Goal: Task Accomplishment & Management: Manage account settings

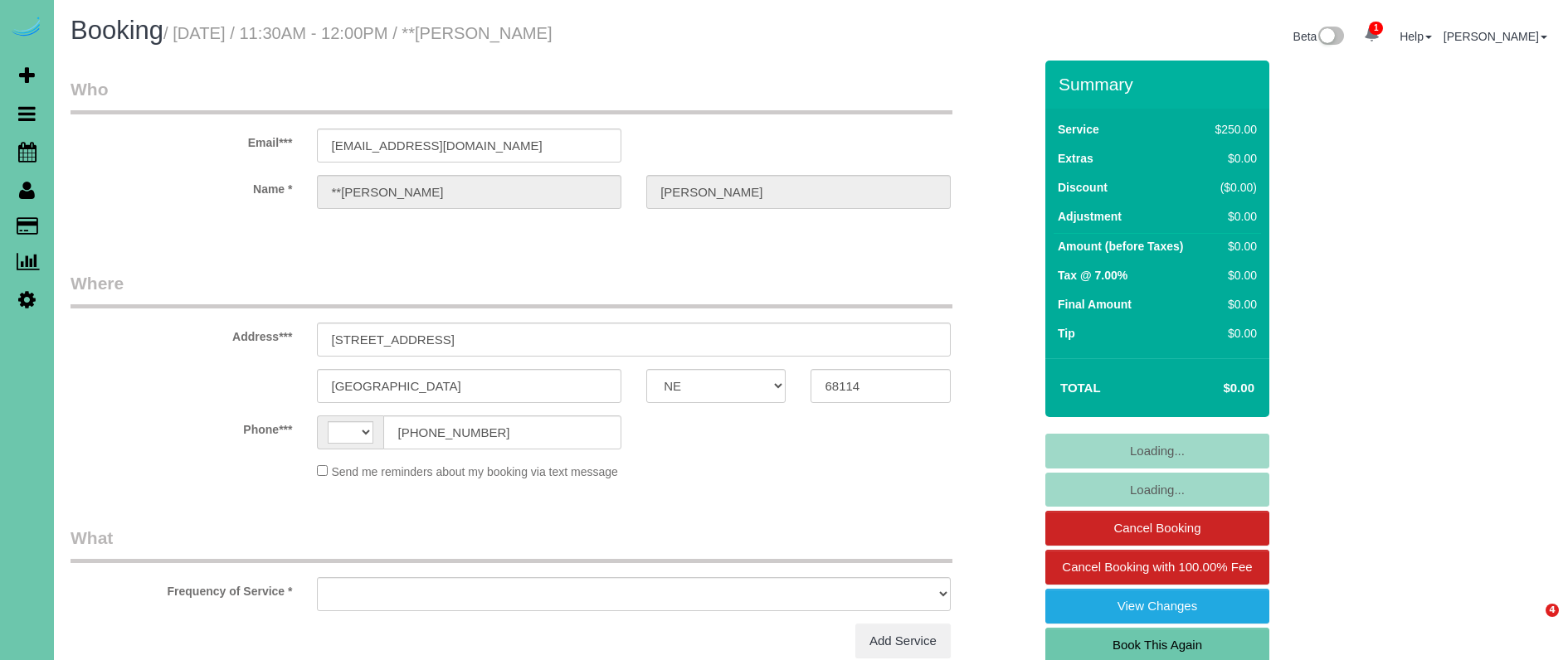
select select "NE"
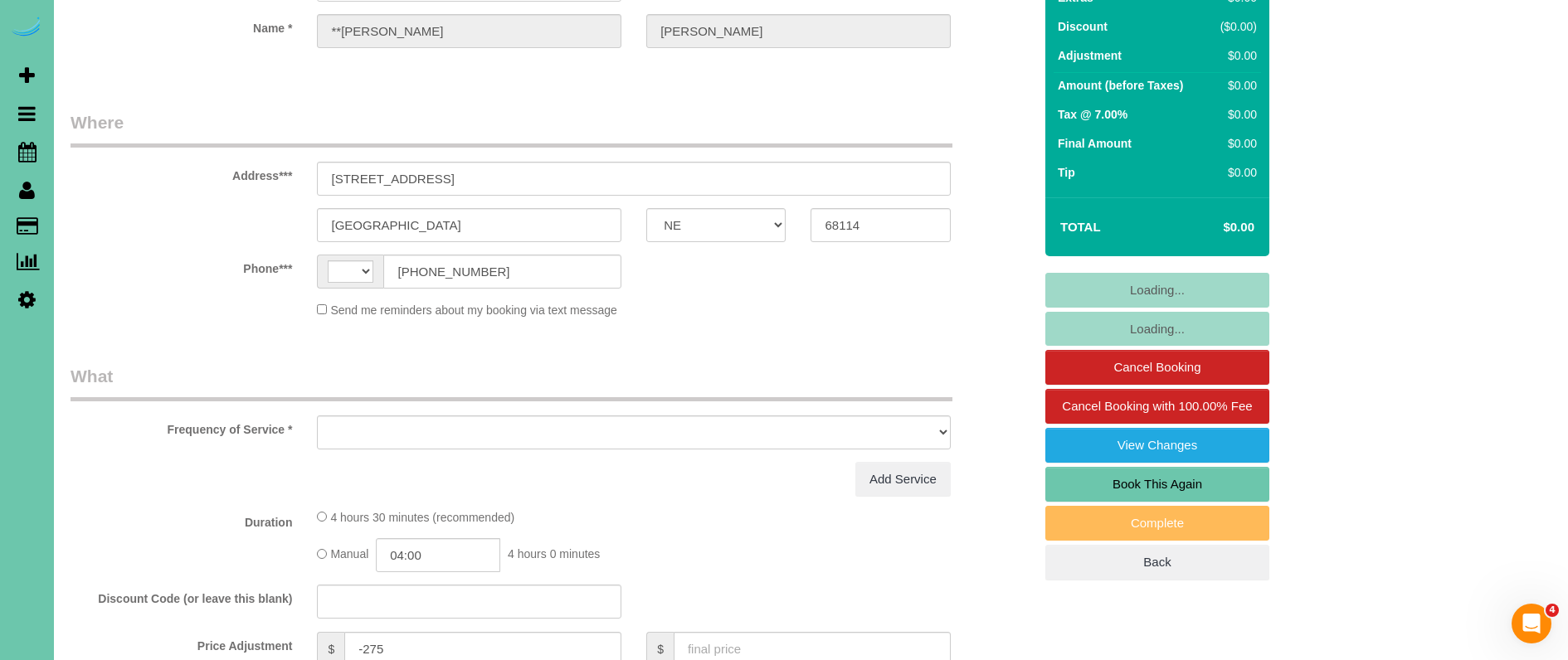
select select "string:[GEOGRAPHIC_DATA]"
select select "object:649"
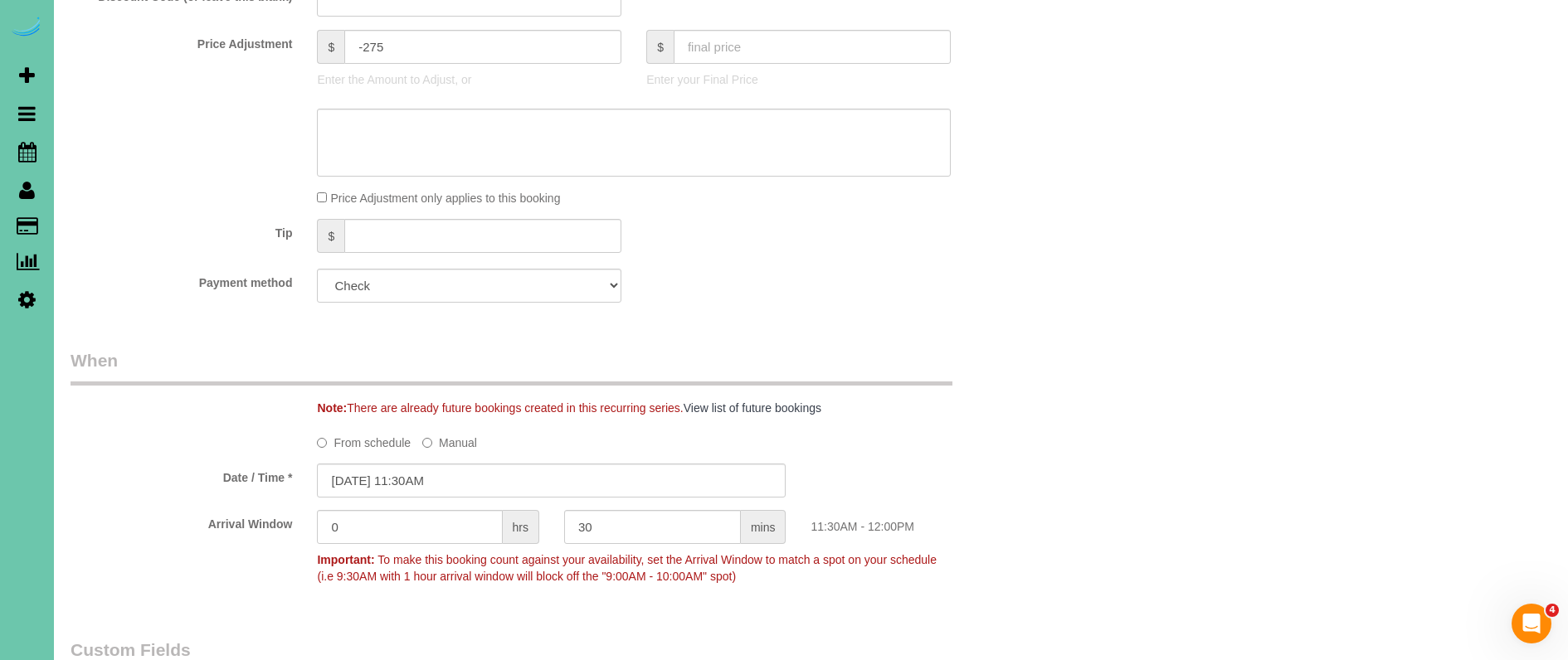
scroll to position [929, 0]
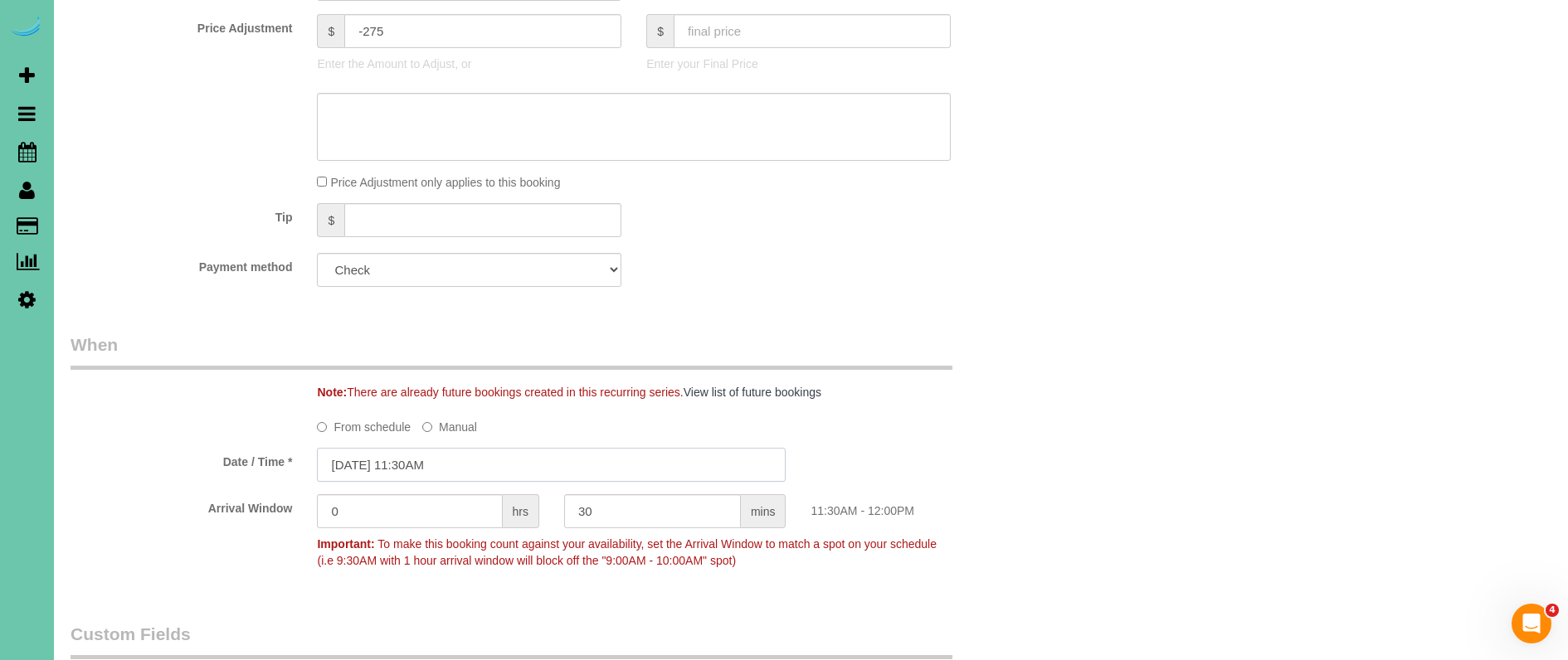
click at [409, 465] on input "[DATE] 11:30AM" at bounding box center [551, 465] width 469 height 34
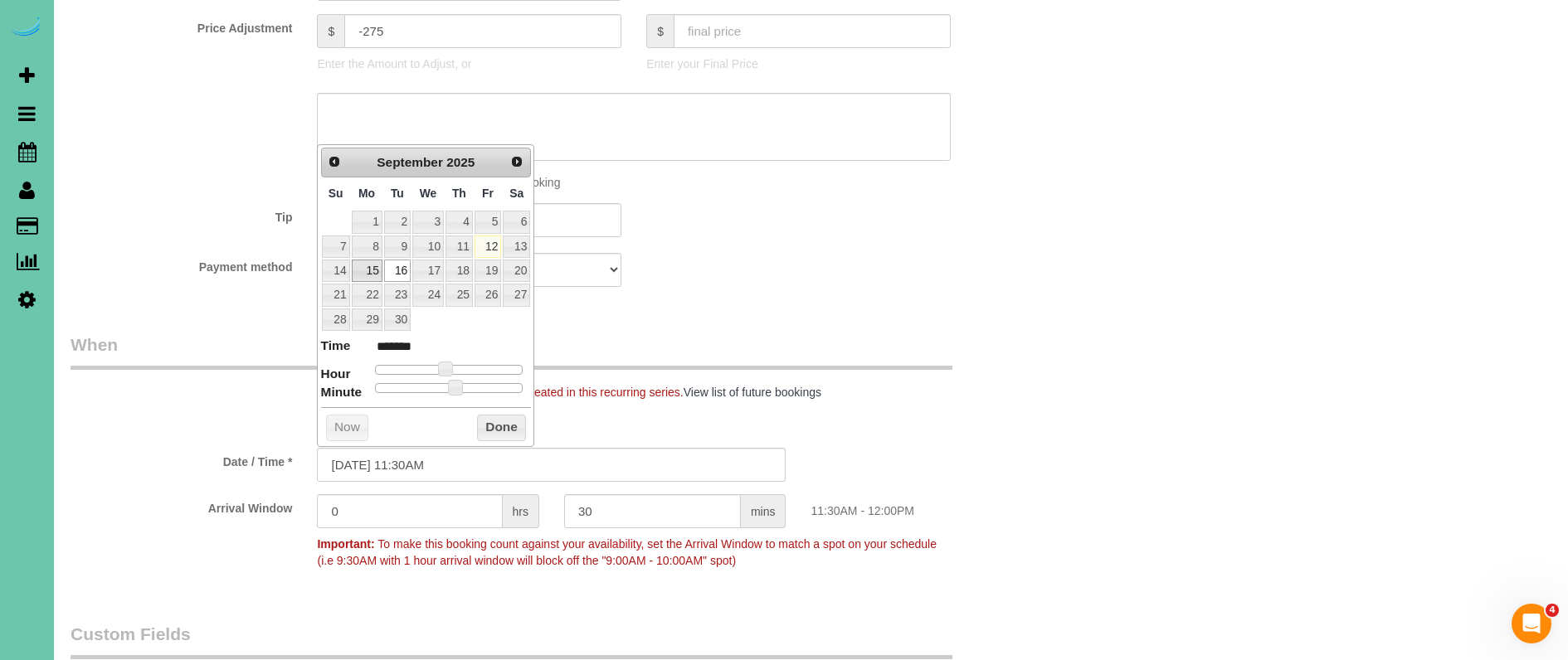
click at [370, 266] on link "15" at bounding box center [367, 270] width 31 height 22
type input "[DATE] 11:25AM"
type input "*******"
type input "[DATE] 11:15AM"
type input "*******"
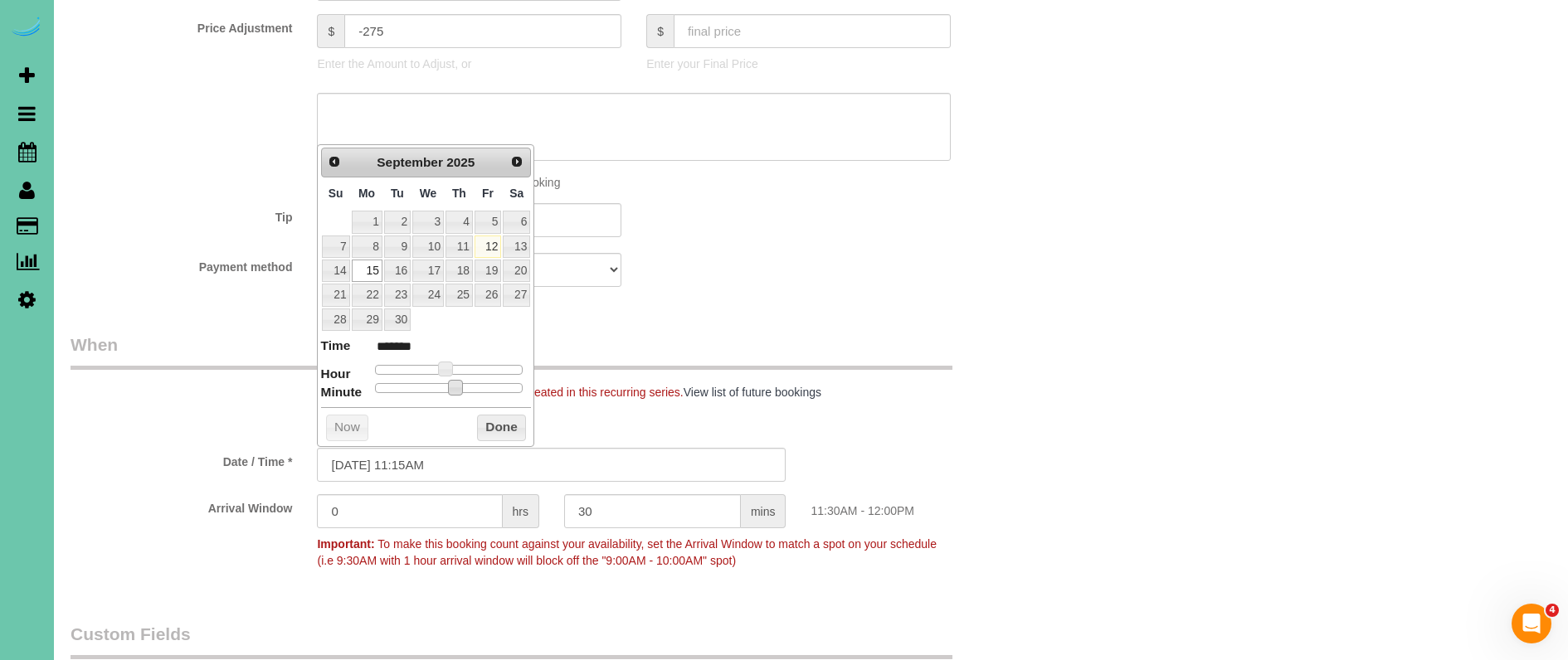
type input "[DATE] 11:00AM"
type input "*******"
drag, startPoint x: 434, startPoint y: 385, endPoint x: 267, endPoint y: 394, distance: 167.2
drag, startPoint x: 503, startPoint y: 424, endPoint x: 223, endPoint y: 388, distance: 282.3
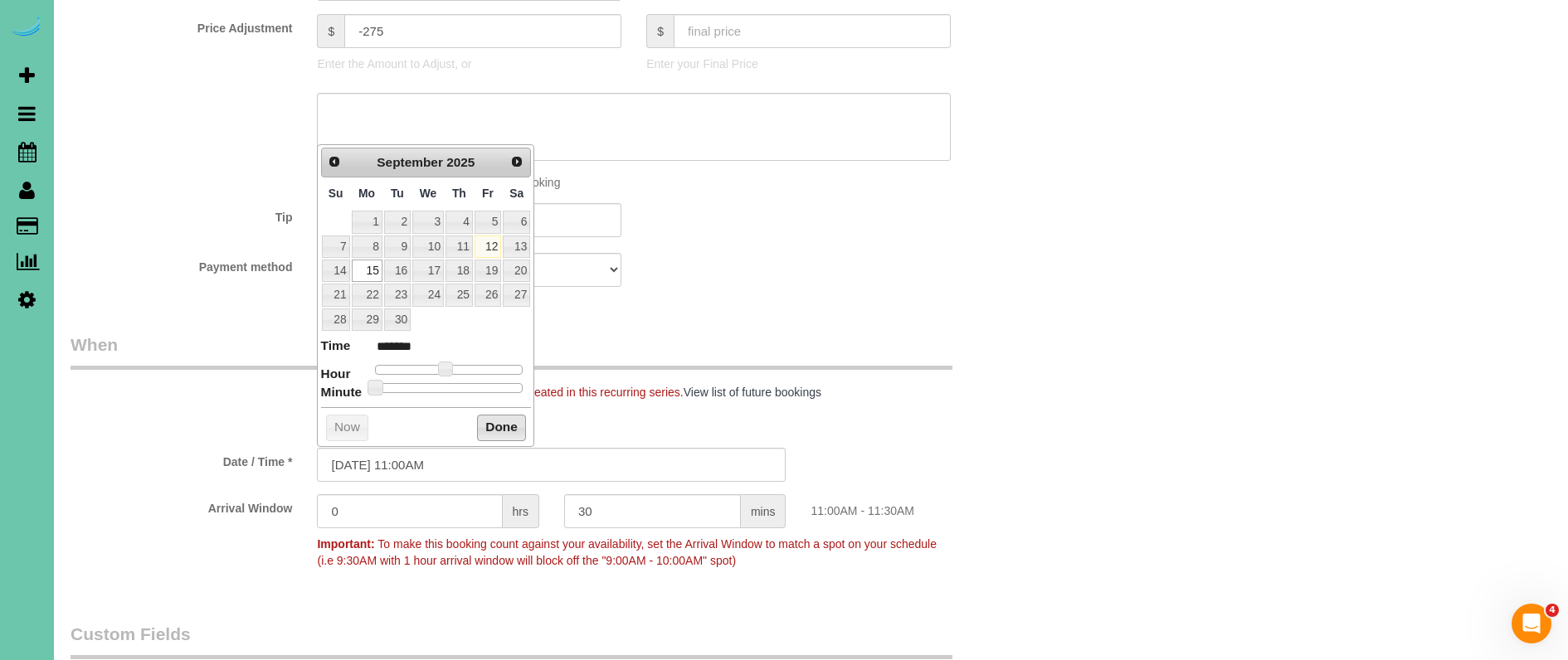
click at [486, 421] on button "Done" at bounding box center [501, 429] width 49 height 27
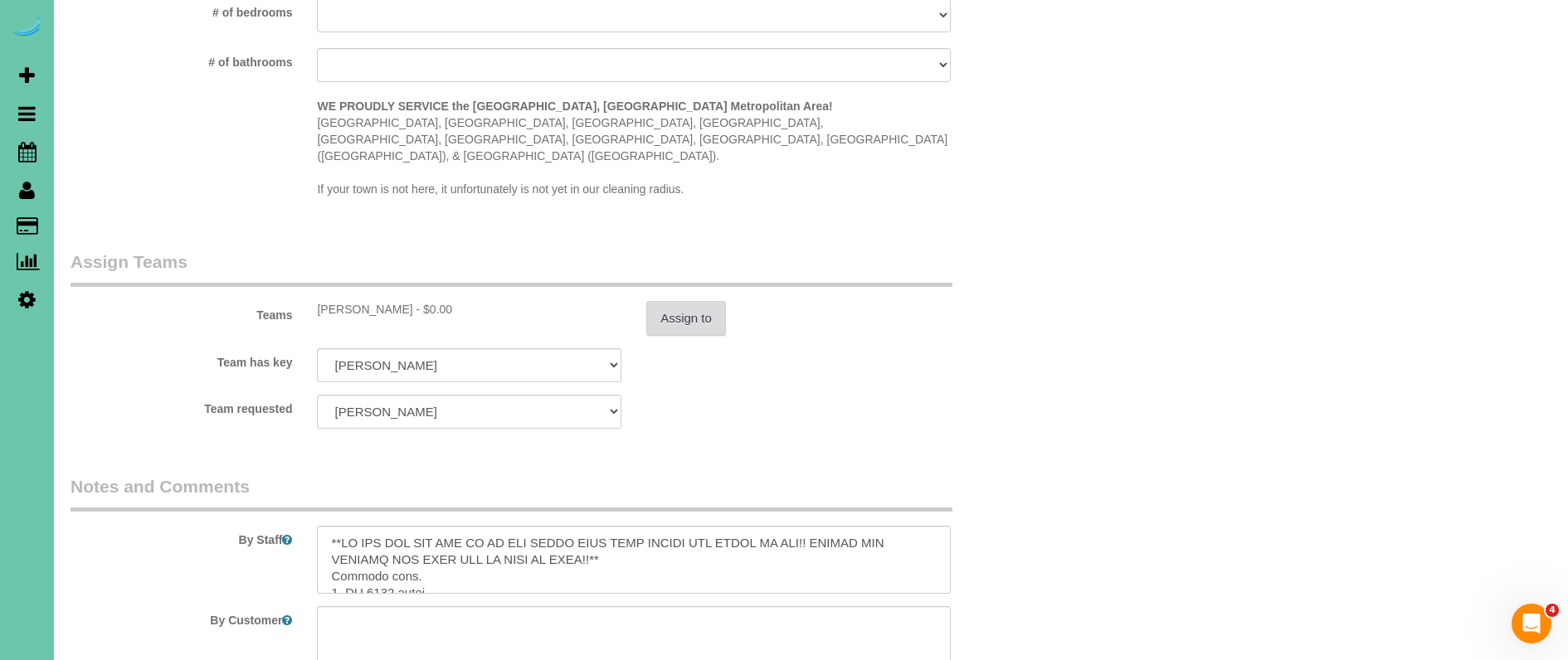
scroll to position [1603, 0]
click at [661, 302] on button "Assign to" at bounding box center [686, 319] width 79 height 34
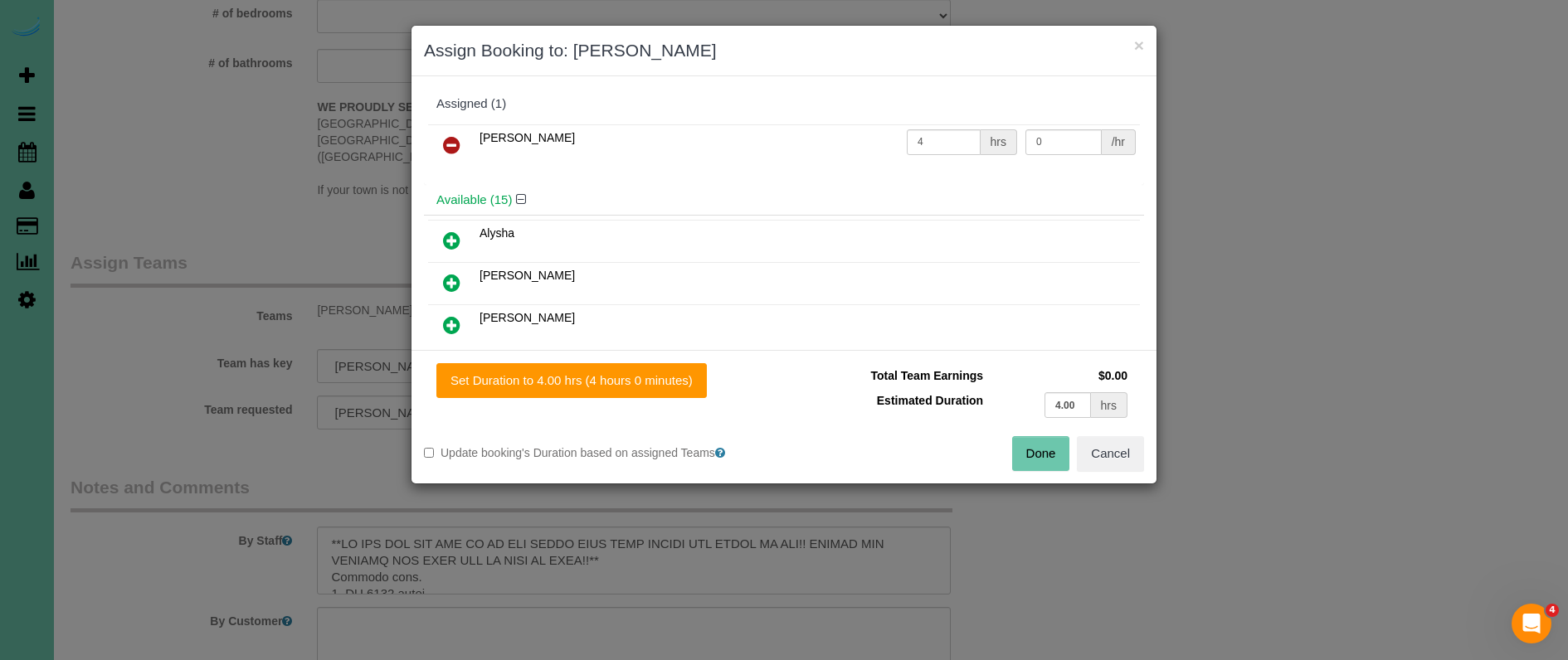
click at [460, 146] on icon at bounding box center [452, 144] width 17 height 20
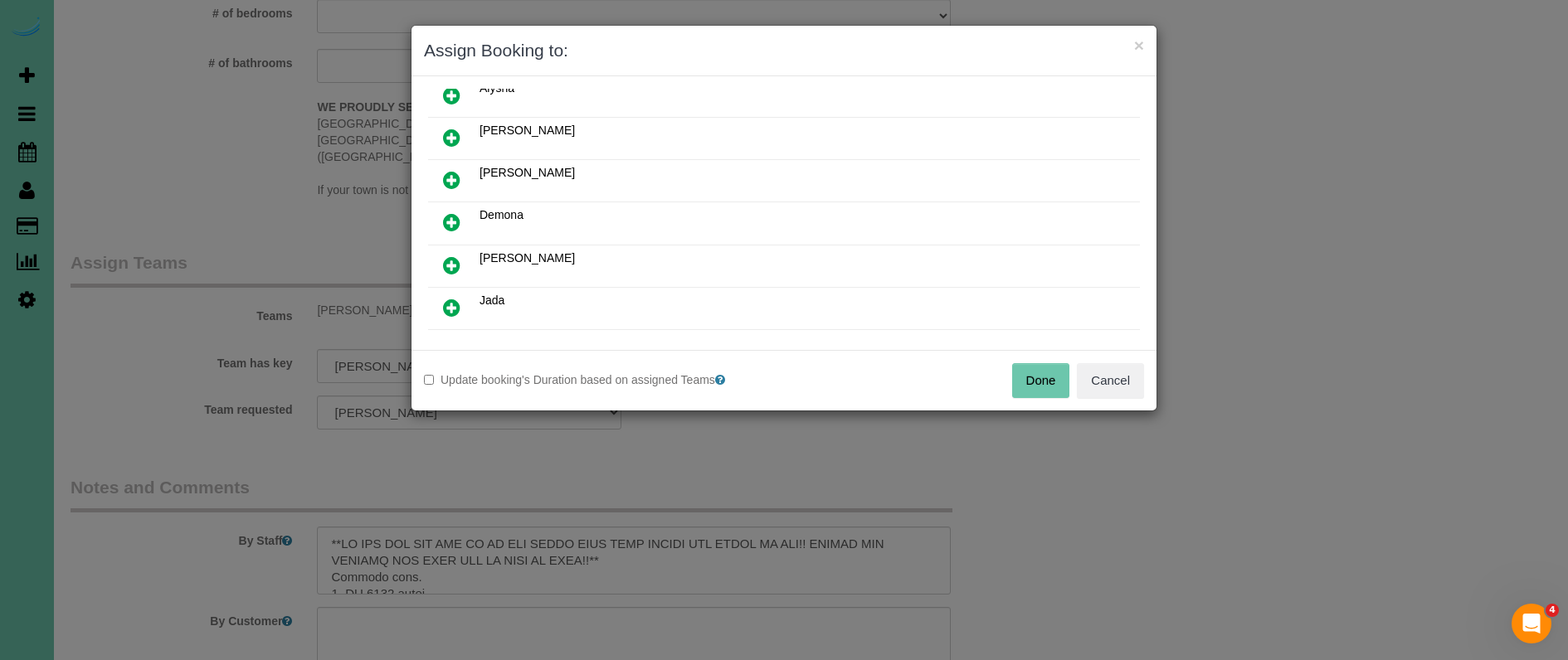
scroll to position [106, 0]
drag, startPoint x: 453, startPoint y: 222, endPoint x: 470, endPoint y: 247, distance: 30.2
click at [453, 222] on icon at bounding box center [452, 221] width 17 height 20
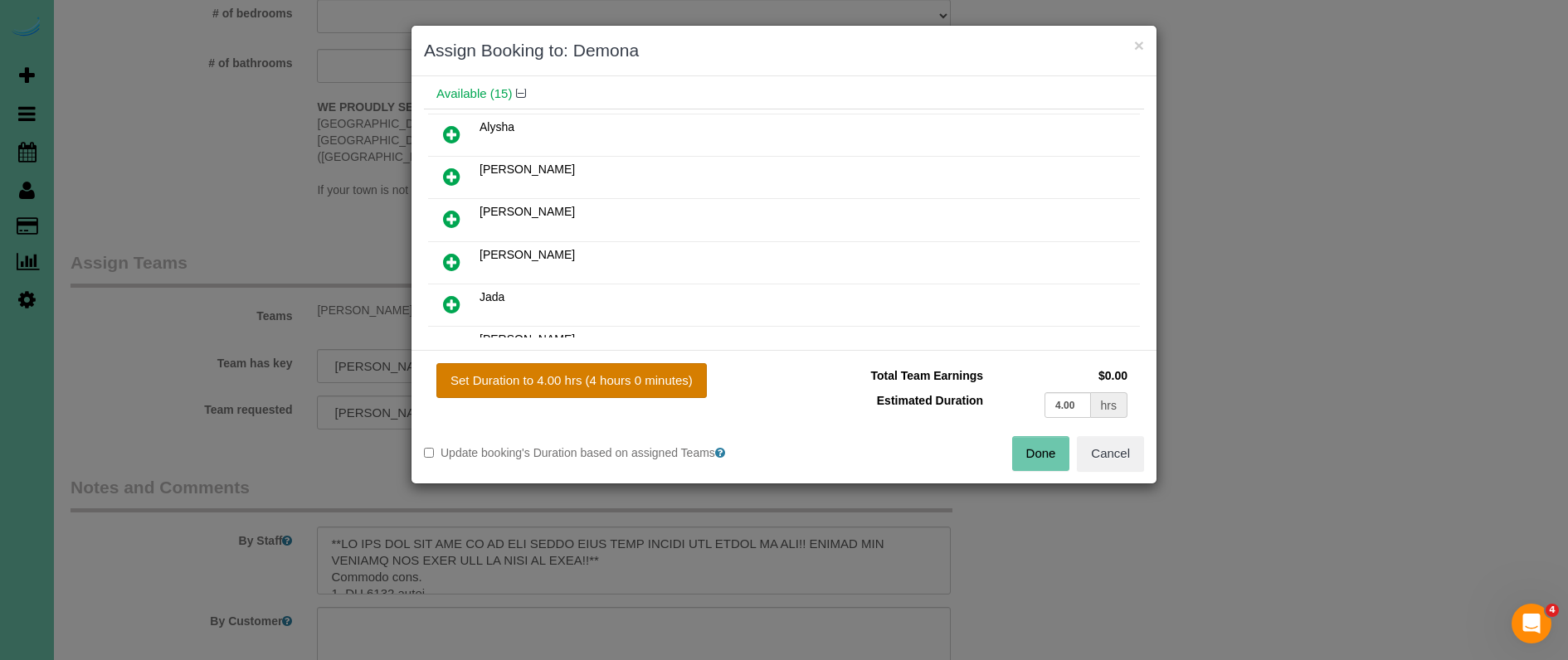
click at [590, 378] on button "Set Duration to 4.00 hrs (4 hours 0 minutes)" at bounding box center [571, 381] width 271 height 34
type input "4.00"
click at [1032, 446] on button "Done" at bounding box center [1041, 453] width 58 height 34
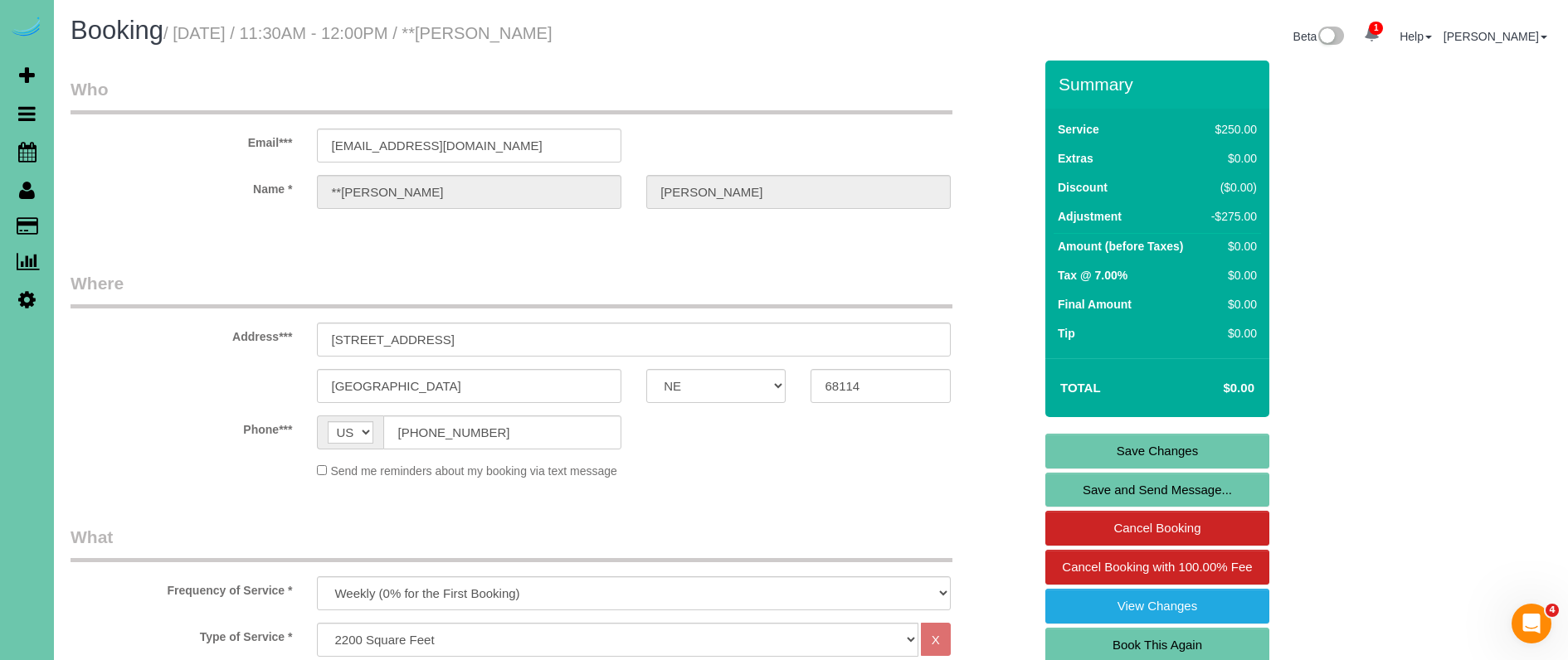
scroll to position [0, 0]
click at [1091, 448] on link "Save Changes" at bounding box center [1158, 451] width 224 height 34
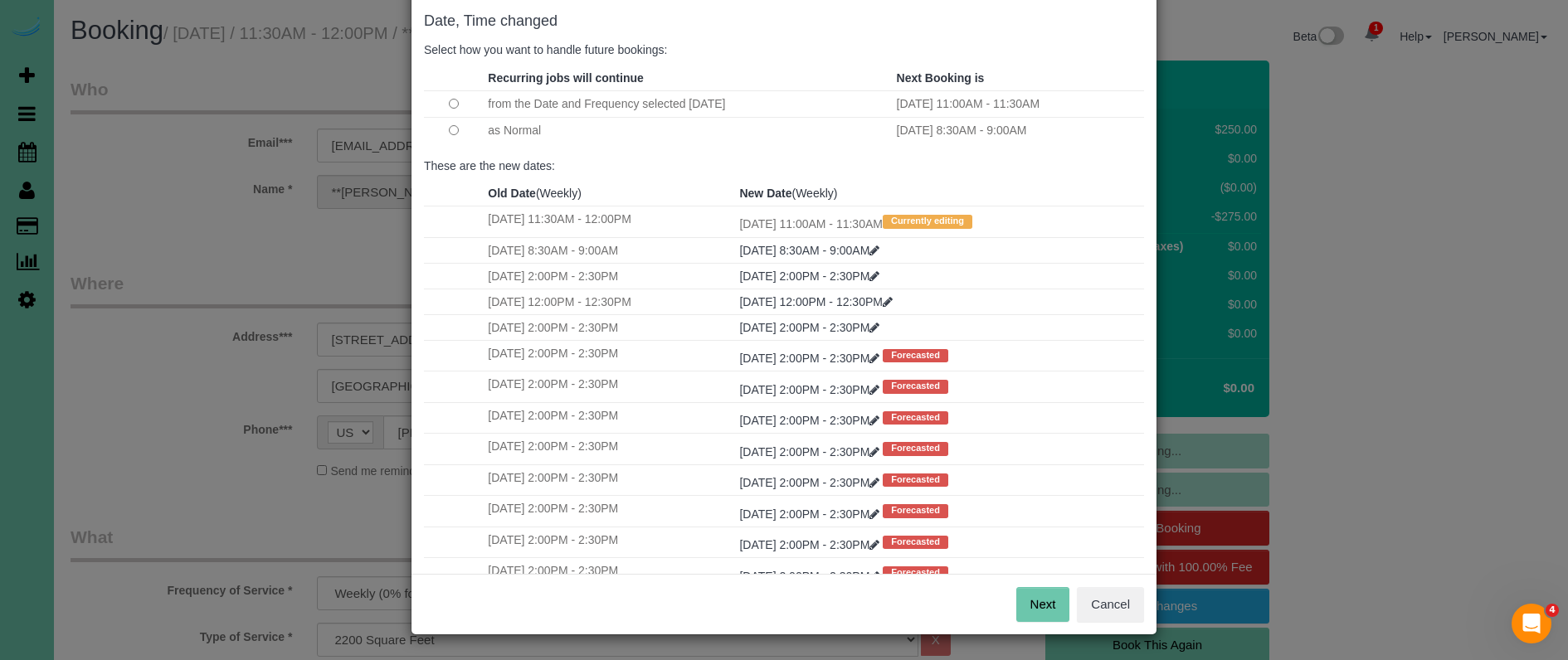
scroll to position [82, 0]
click at [1036, 589] on button "Next" at bounding box center [1044, 605] width 54 height 34
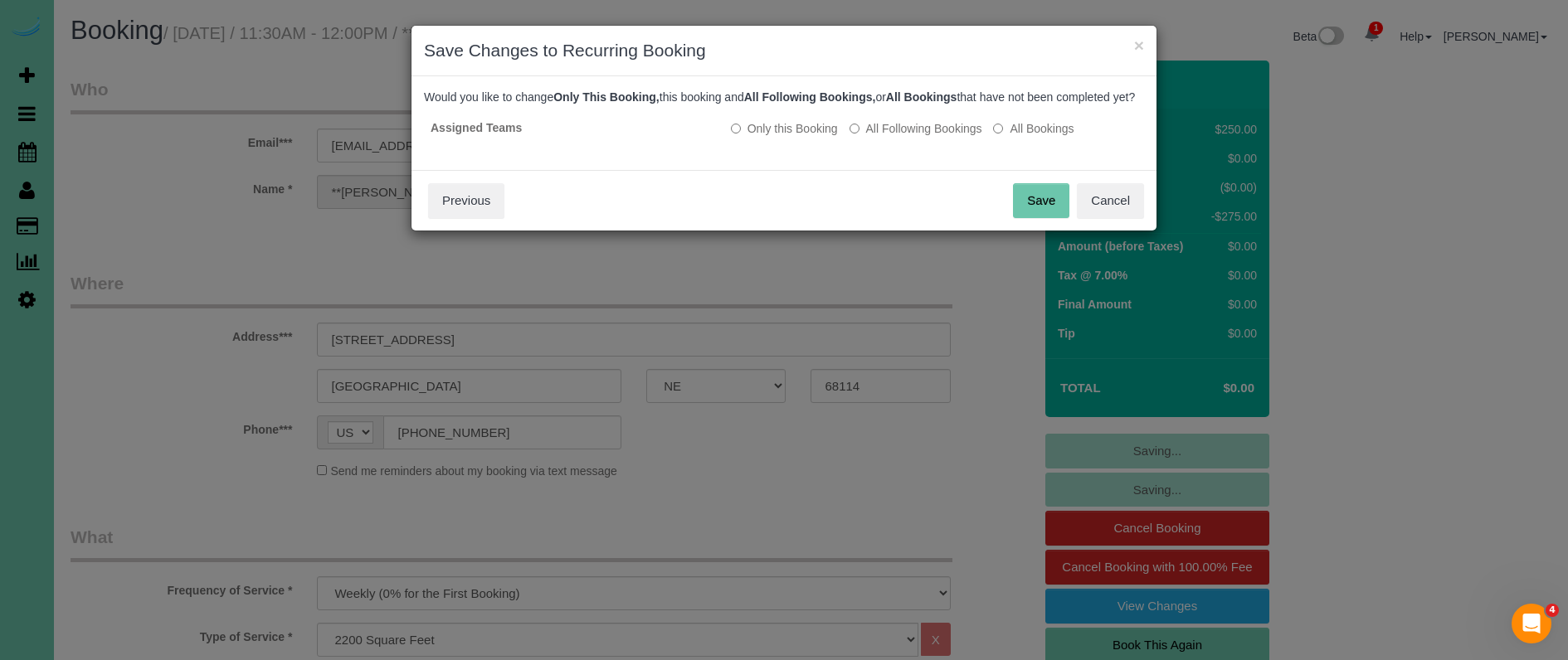
scroll to position [0, 0]
click at [1049, 213] on button "Save" at bounding box center [1041, 201] width 56 height 34
